Goal: Browse casually

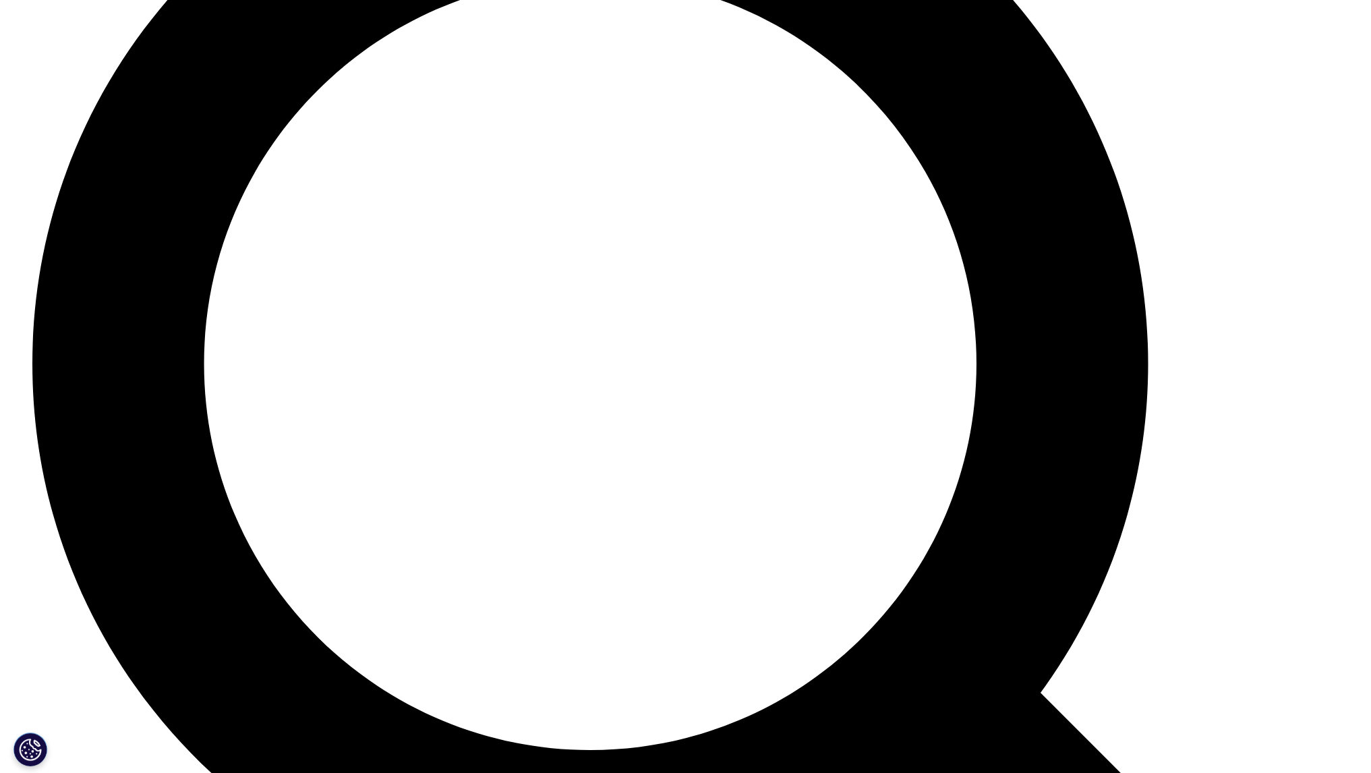
scroll to position [3595, 0]
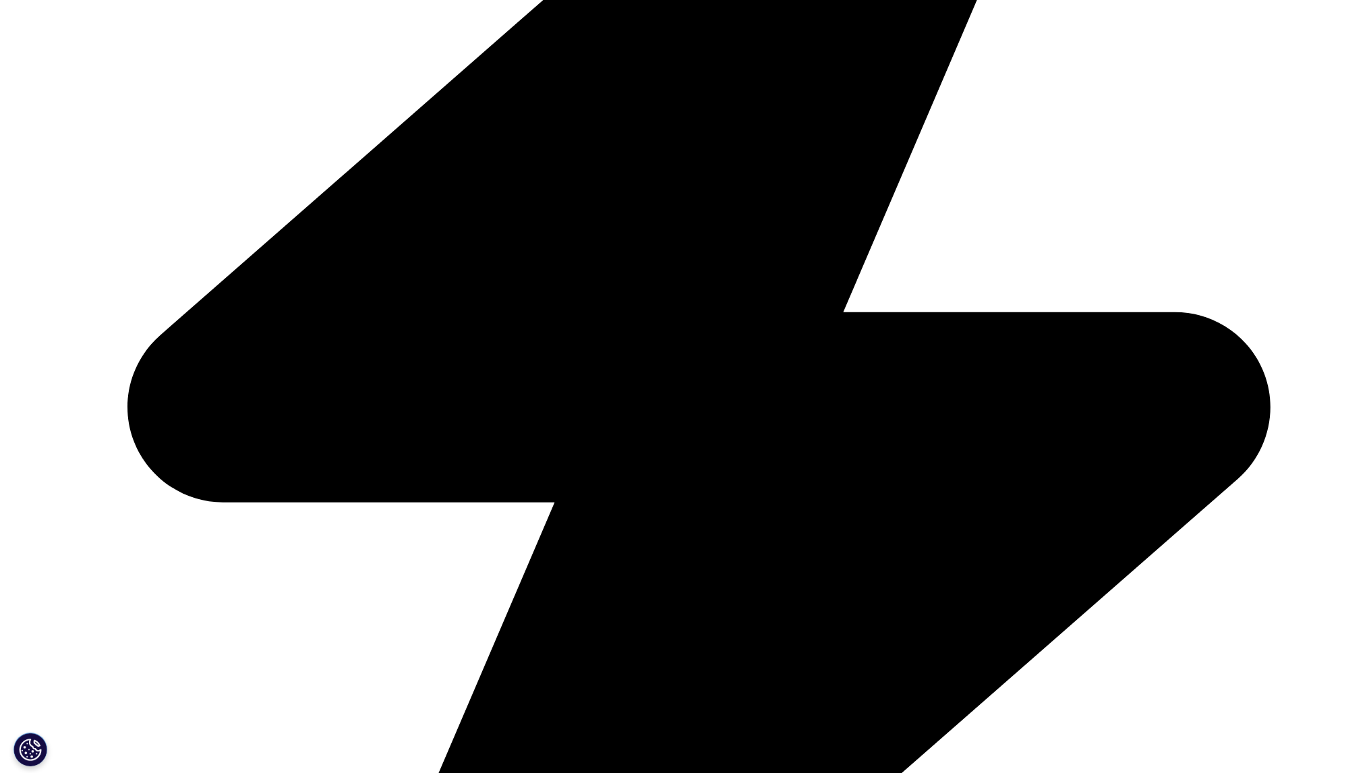
scroll to position [0, 0]
